Goal: Task Accomplishment & Management: Use online tool/utility

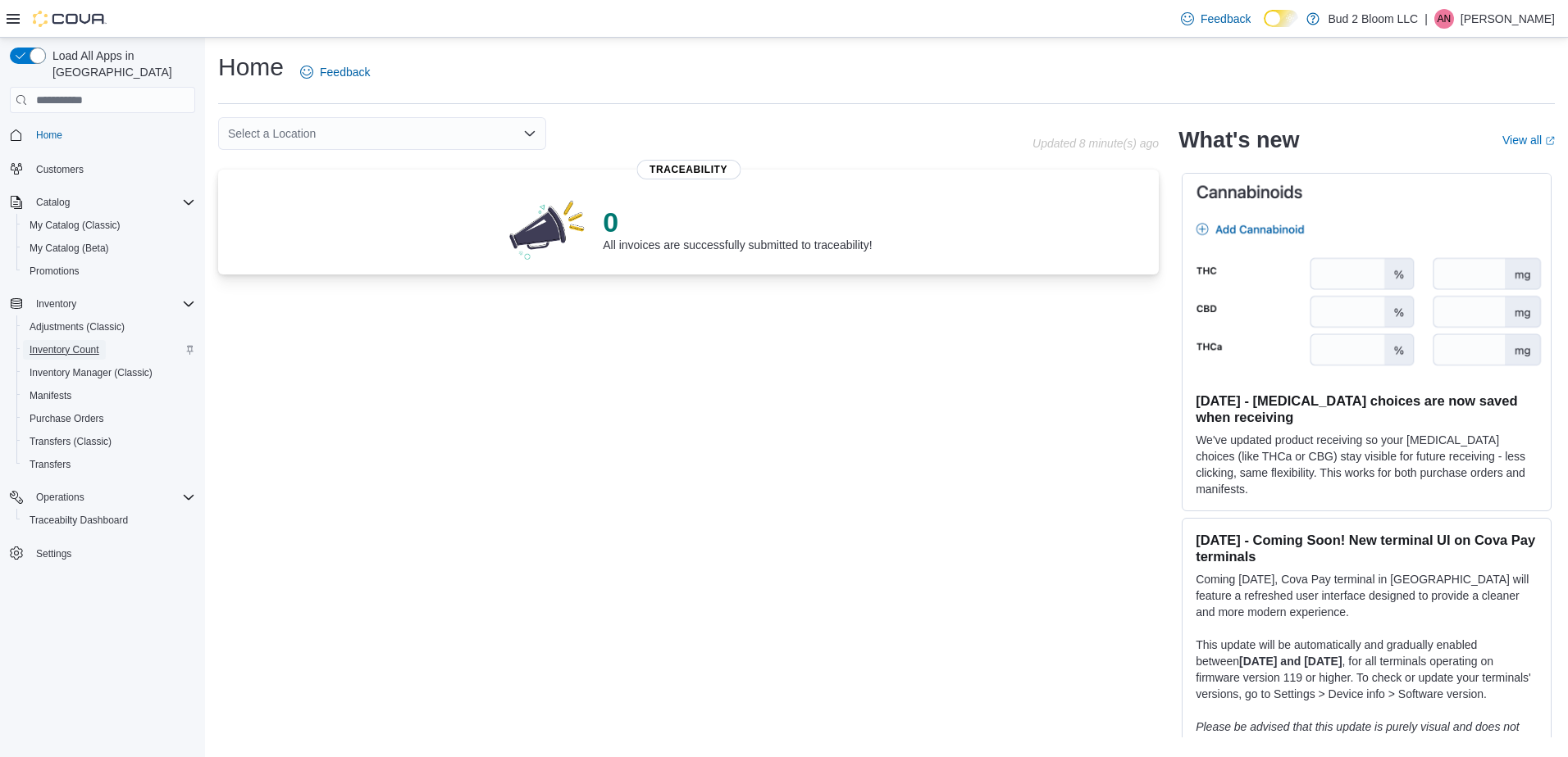
click at [87, 344] on span "Inventory Count" at bounding box center [64, 350] width 70 height 13
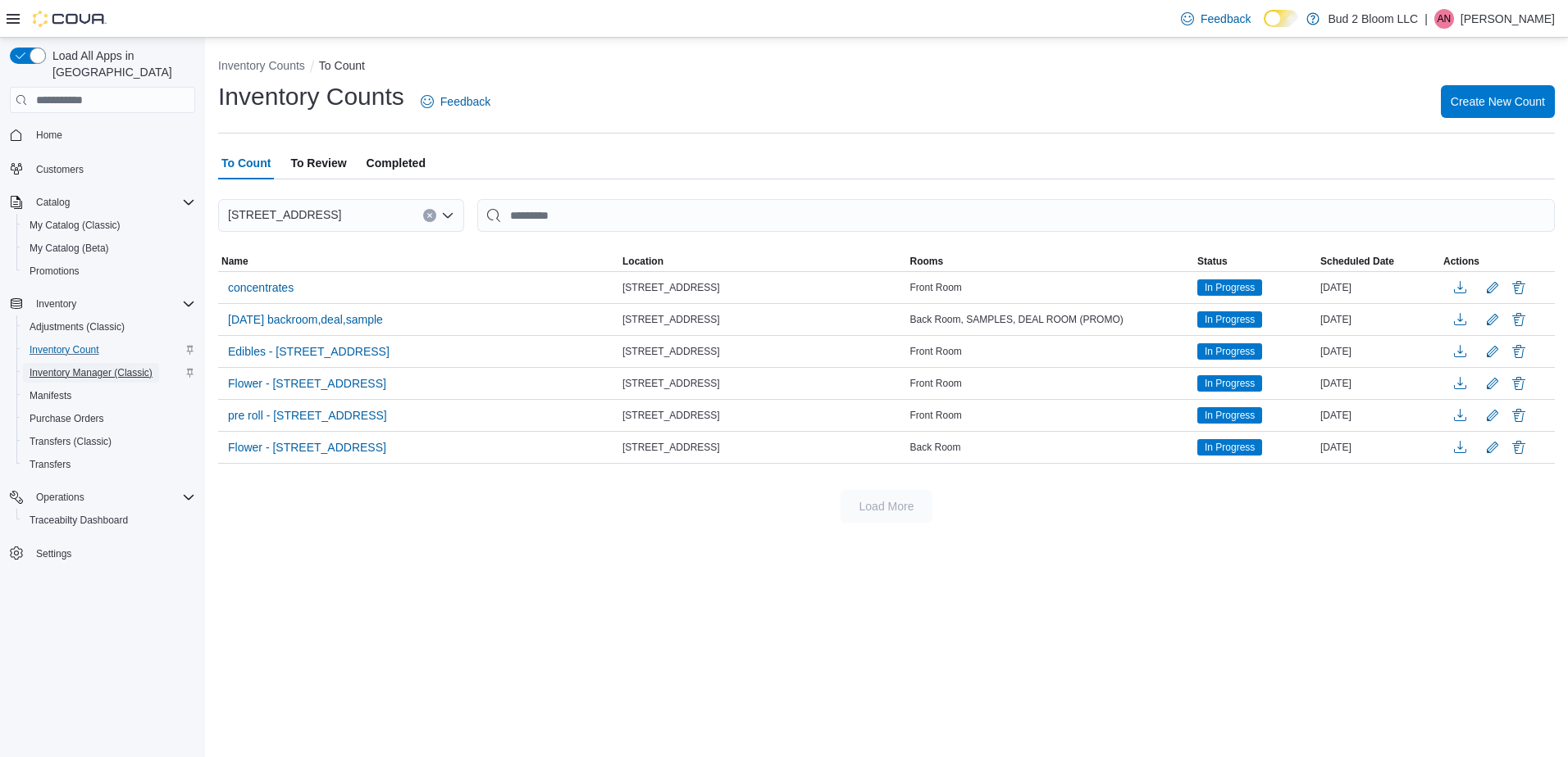
click at [96, 366] on span "Inventory Manager (Classic)" at bounding box center [91, 372] width 123 height 13
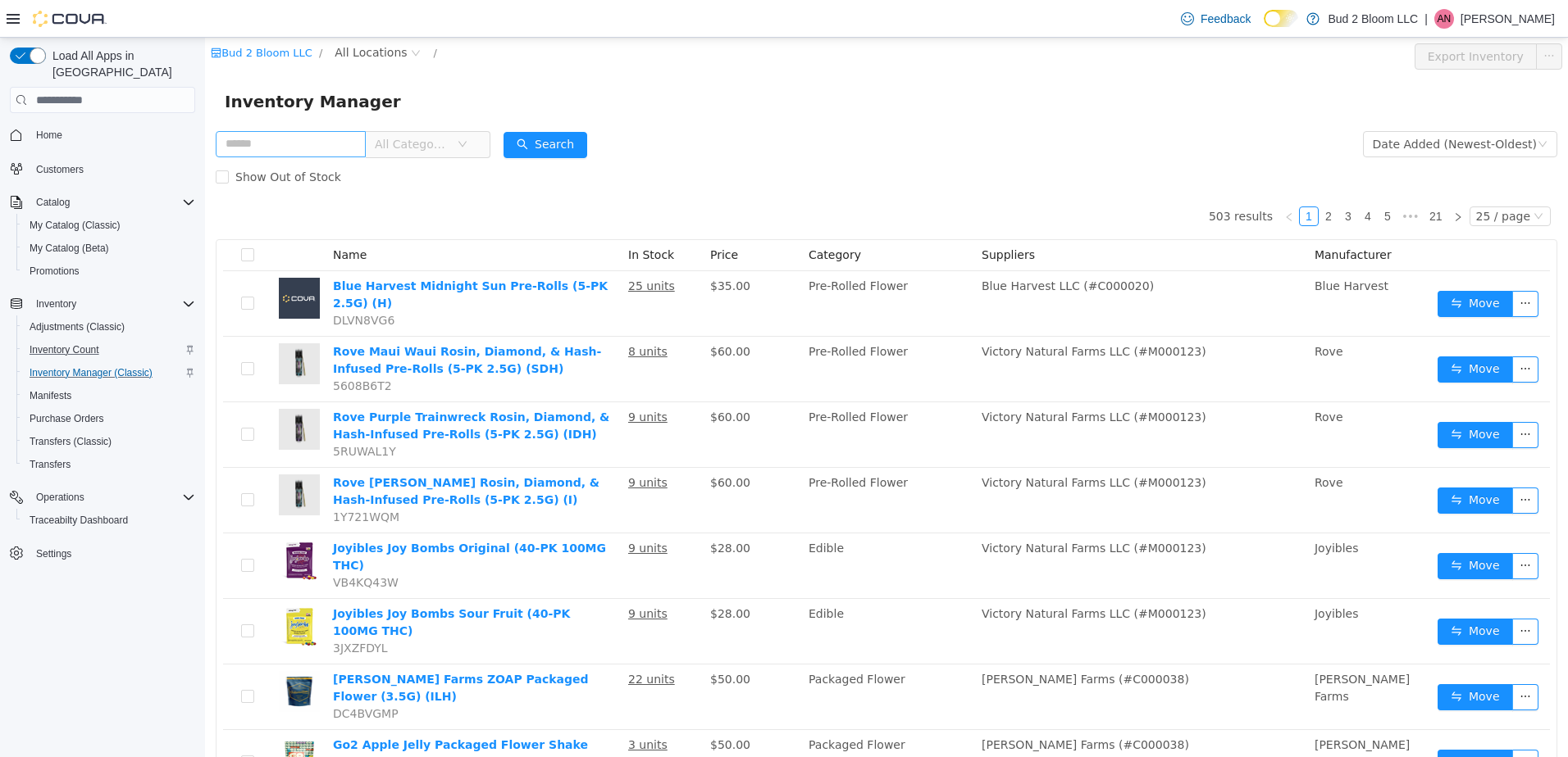
click at [288, 146] on input "text" at bounding box center [291, 144] width 150 height 26
type input "**********"
click at [581, 147] on button "Search" at bounding box center [561, 145] width 84 height 26
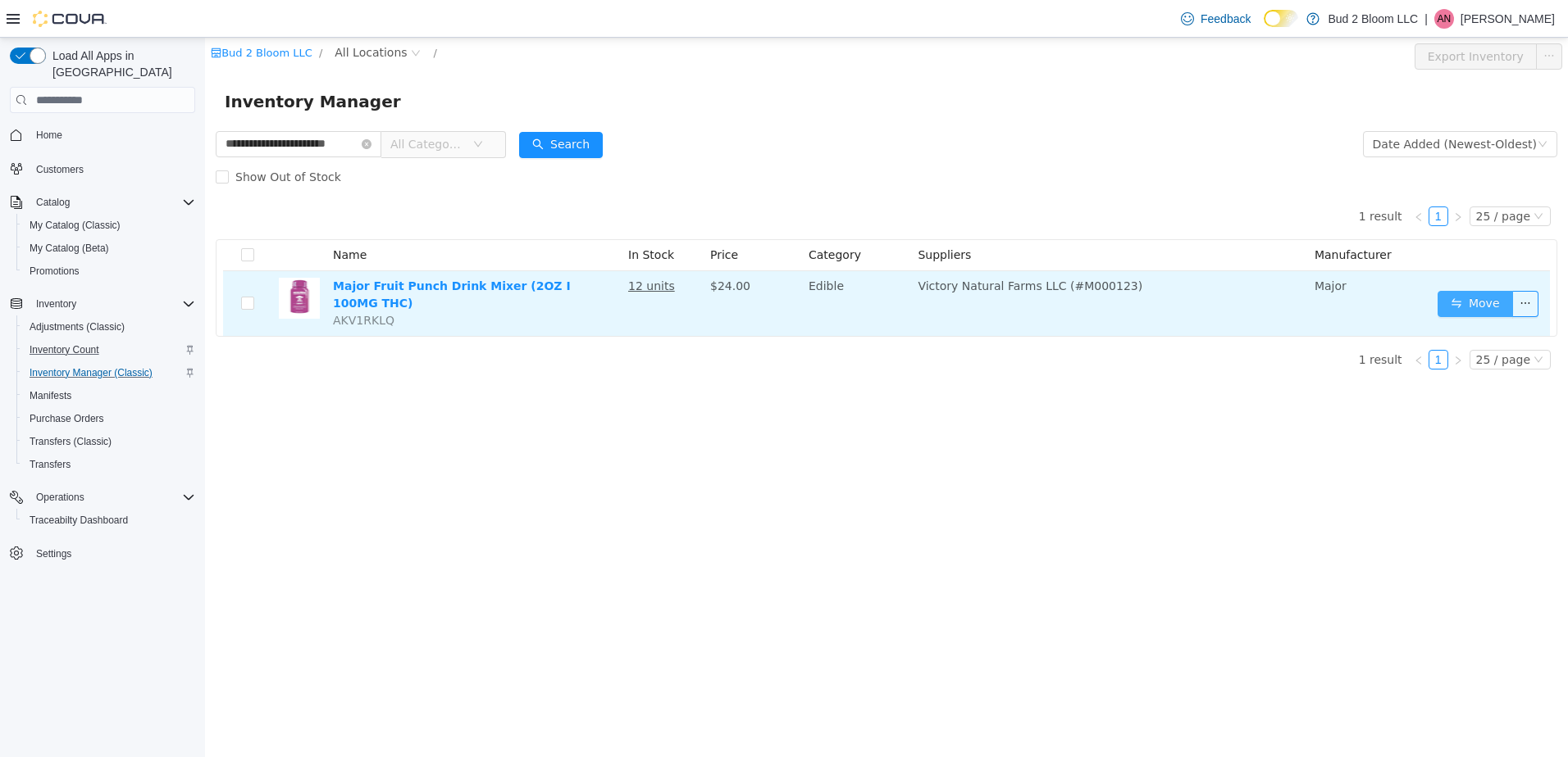
click at [1475, 291] on button "Move" at bounding box center [1475, 304] width 75 height 26
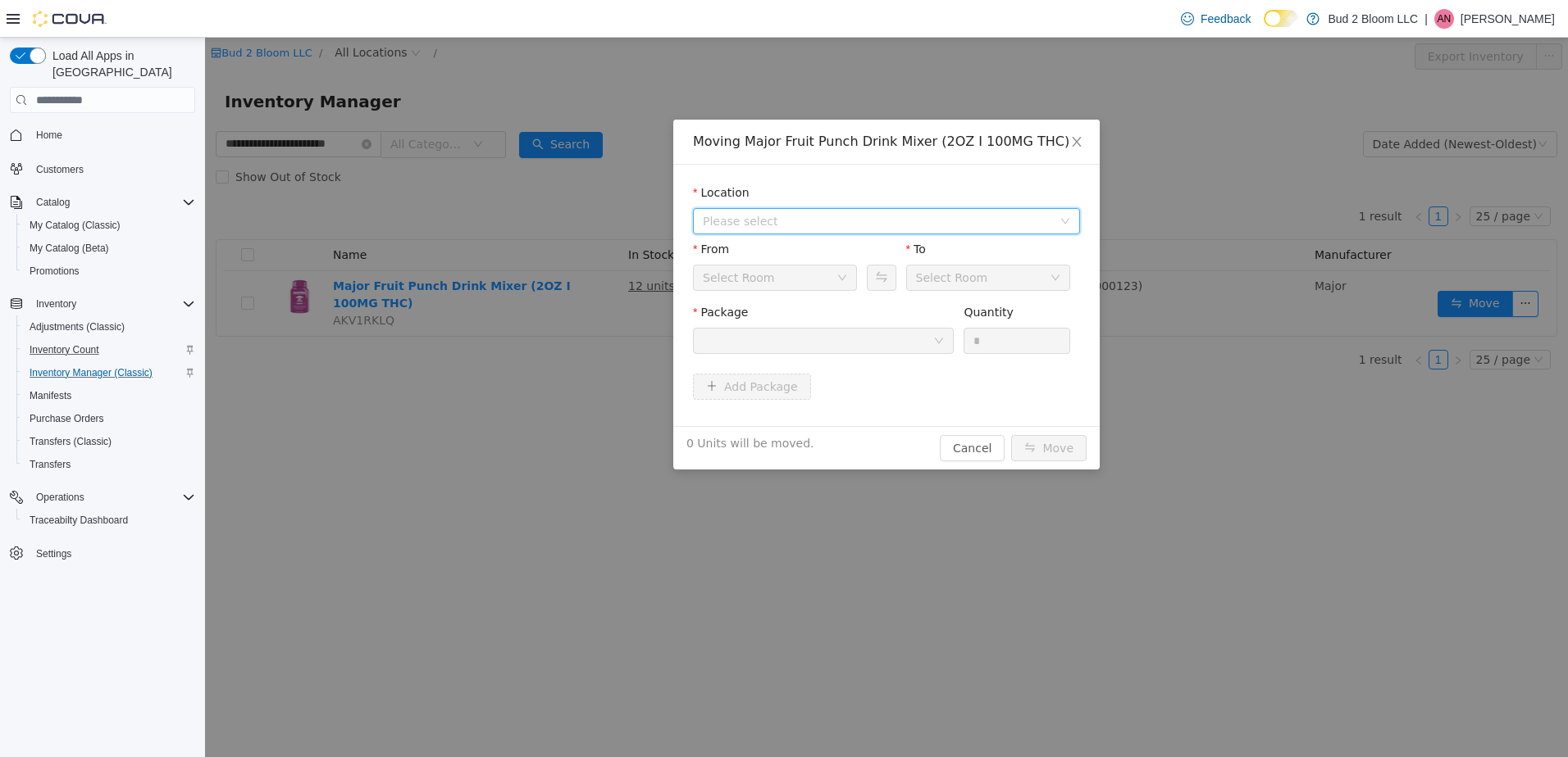
click at [774, 220] on span "Please select" at bounding box center [877, 222] width 349 height 17
click at [784, 284] on span "[STREET_ADDRESS]" at bounding box center [792, 280] width 114 height 13
click at [793, 350] on div at bounding box center [817, 341] width 230 height 24
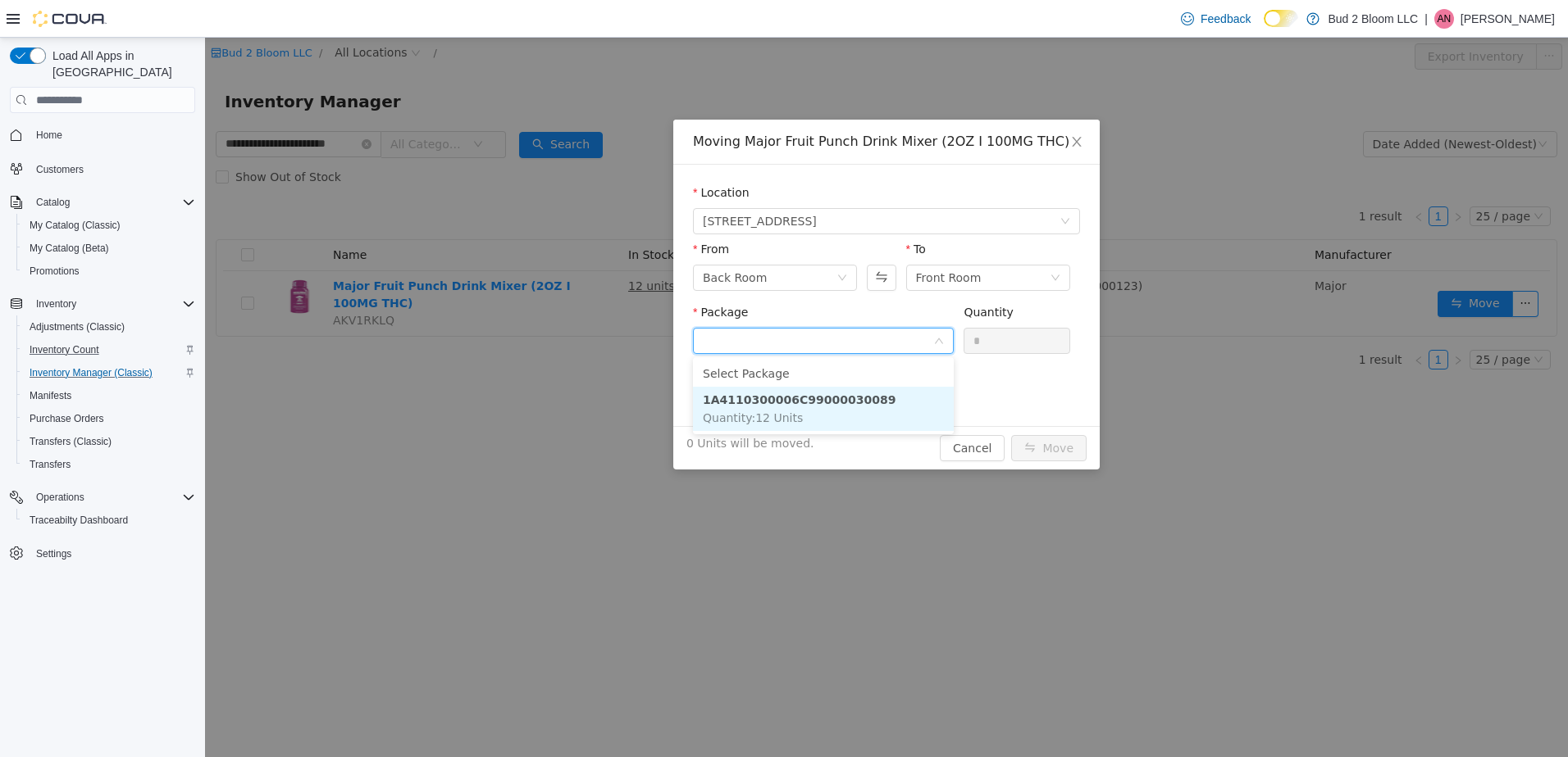
click at [805, 394] on strong "1A4110300006C99000030089" at bounding box center [798, 400] width 193 height 13
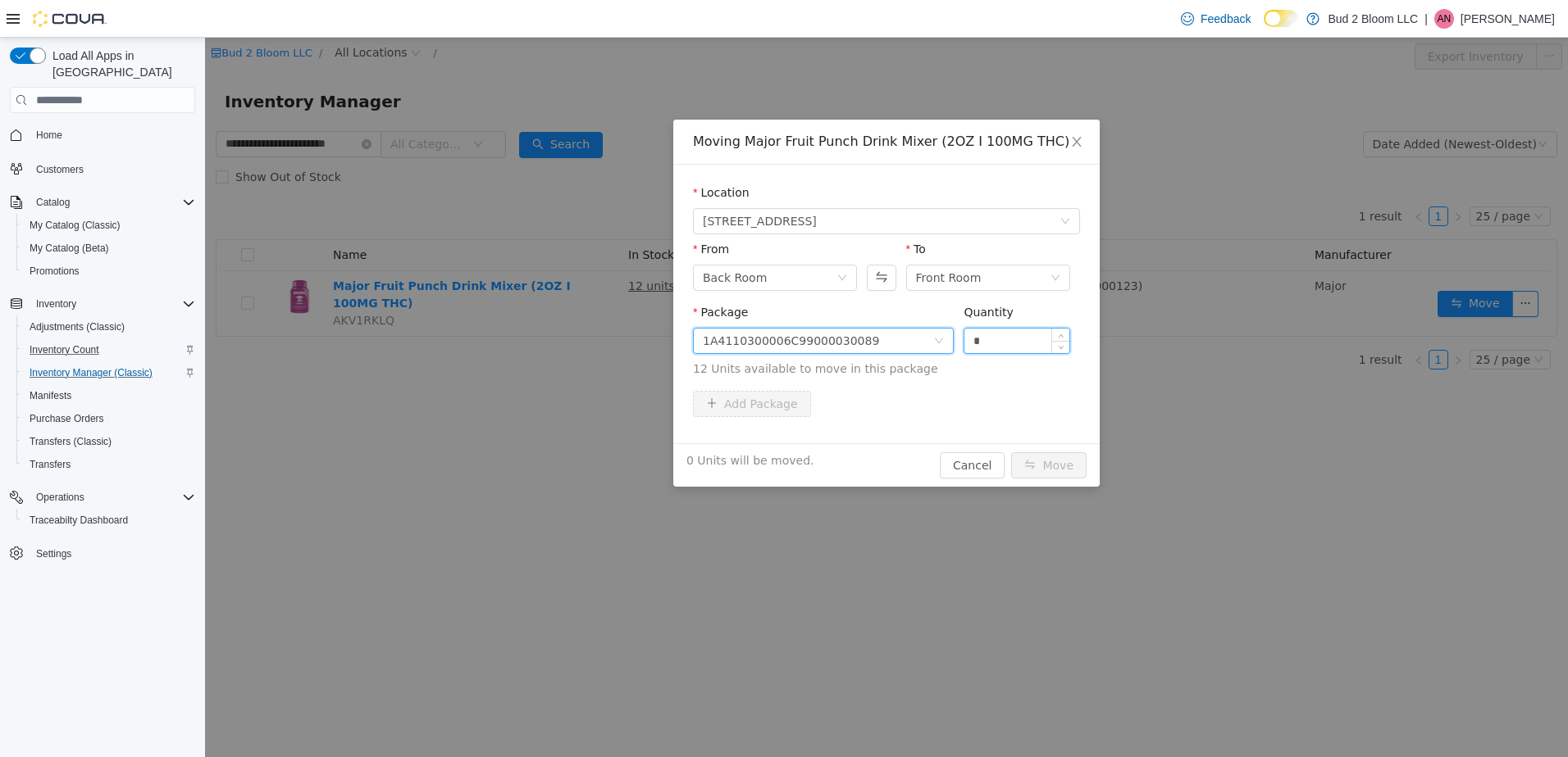
click at [990, 345] on input "*" at bounding box center [1016, 341] width 105 height 24
type input "**"
click at [1011, 453] on button "Move" at bounding box center [1048, 466] width 75 height 26
